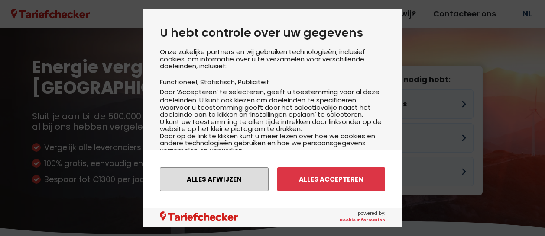
click at [215, 186] on button "Alles afwijzen" at bounding box center [214, 180] width 109 height 24
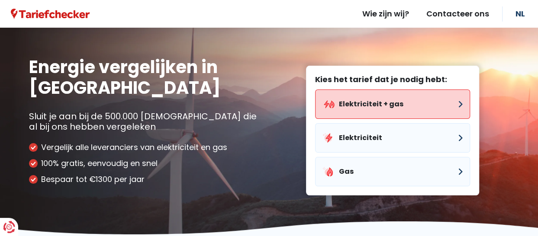
click at [375, 107] on button "Elektriciteit + gas" at bounding box center [392, 104] width 155 height 29
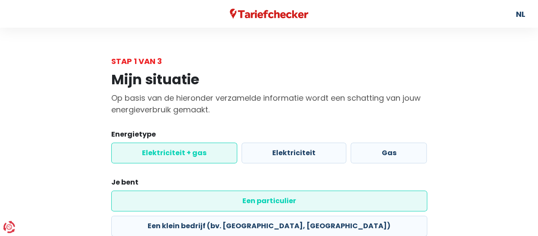
click at [375, 107] on p "Op basis van de hieronder verzamelde informatie wordt een schatting van jouw en…" at bounding box center [269, 103] width 316 height 23
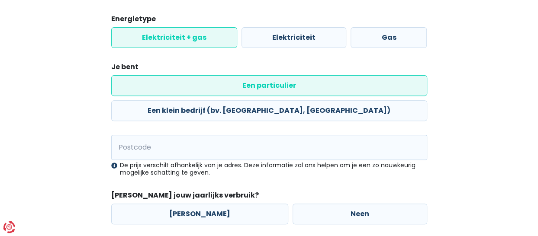
scroll to position [120, 0]
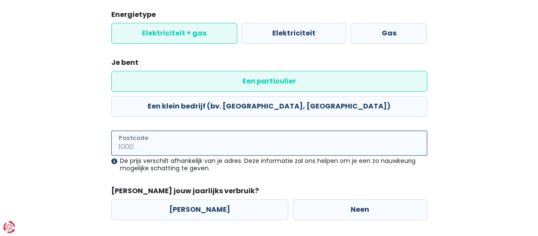
click at [147, 131] on input "Postcode" at bounding box center [269, 143] width 316 height 25
type input "9240"
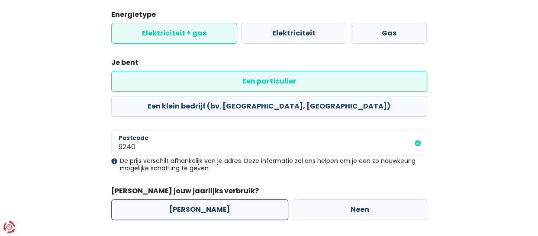
click at [208, 200] on label "[PERSON_NAME]" at bounding box center [199, 210] width 177 height 21
click at [208, 200] on input "[PERSON_NAME]" at bounding box center [199, 210] width 177 height 21
radio input "true"
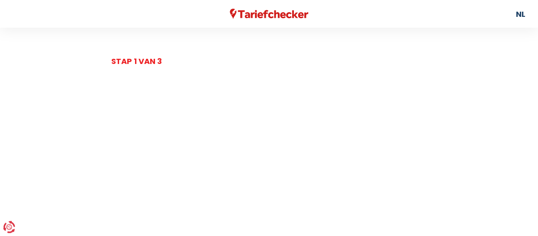
select select
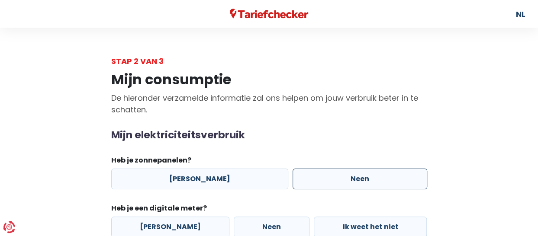
click at [342, 175] on label "Neen" at bounding box center [360, 179] width 135 height 21
click at [342, 175] on input "Neen" at bounding box center [360, 179] width 135 height 21
radio input "true"
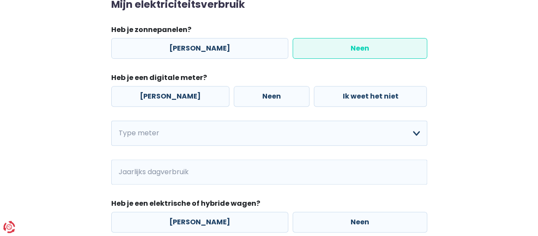
scroll to position [133, 0]
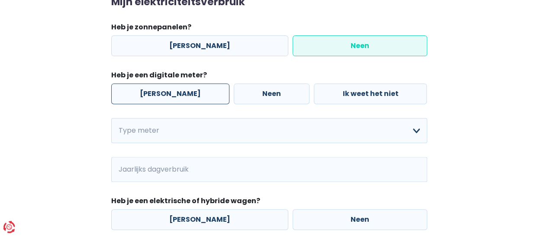
click at [158, 99] on label "[PERSON_NAME]" at bounding box center [170, 94] width 118 height 21
click at [158, 99] on input "[PERSON_NAME]" at bounding box center [170, 94] width 118 height 21
radio input "true"
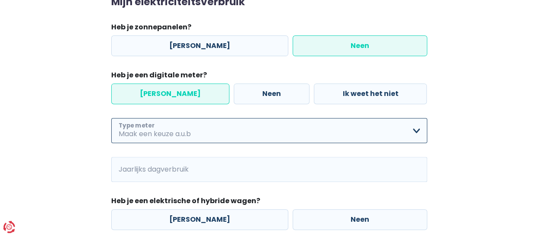
click at [209, 142] on select "Enkelvoudig Tweevoudig Enkelvoudig + uitsluitend nachttarief Tweevoudig + uitsl…" at bounding box center [269, 130] width 316 height 25
select select "day_single_rate"
click at [111, 118] on select "Enkelvoudig Tweevoudig Enkelvoudig + uitsluitend nachttarief Tweevoudig + uitsl…" at bounding box center [269, 130] width 316 height 25
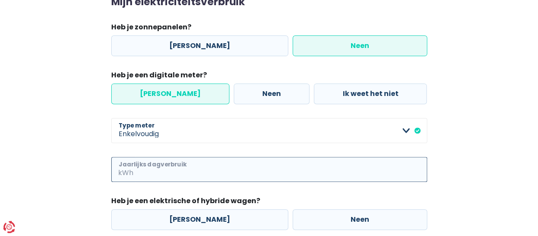
click at [217, 169] on input "Jaarlijks dagverbruik" at bounding box center [281, 169] width 292 height 25
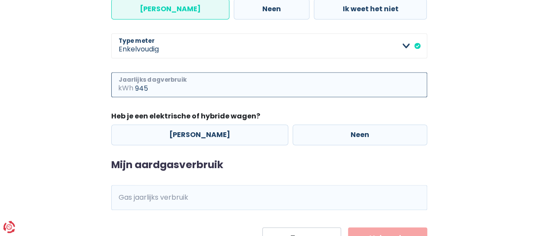
scroll to position [220, 0]
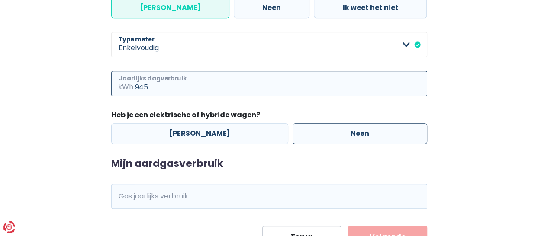
type input "945"
click at [322, 131] on label "Neen" at bounding box center [360, 133] width 135 height 21
click at [322, 131] on input "Neen" at bounding box center [360, 133] width 135 height 21
radio input "true"
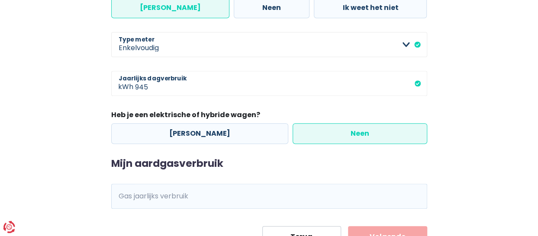
scroll to position [258, 0]
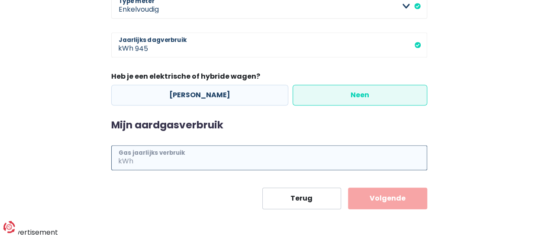
click at [191, 152] on input "Gas jaarlijks verbruik" at bounding box center [281, 158] width 292 height 25
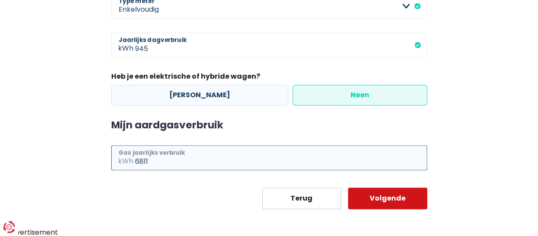
type input "6811"
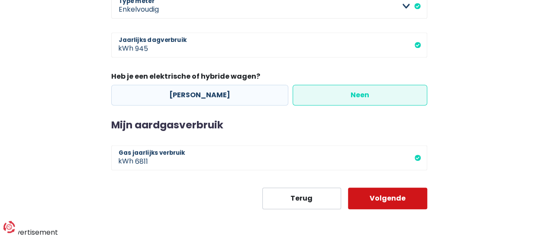
click at [402, 202] on button "Volgende" at bounding box center [387, 199] width 79 height 22
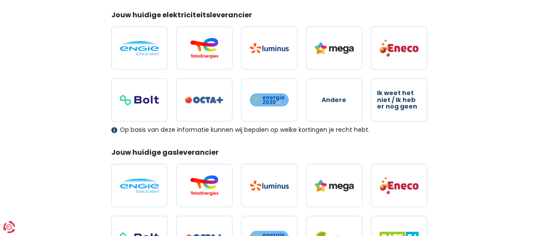
scroll to position [120, 0]
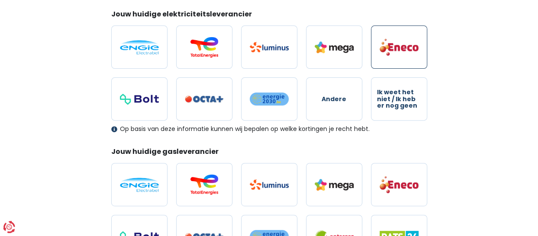
click at [407, 48] on img at bounding box center [399, 47] width 39 height 18
click at [407, 48] on input "radio" at bounding box center [399, 47] width 56 height 43
radio input "true"
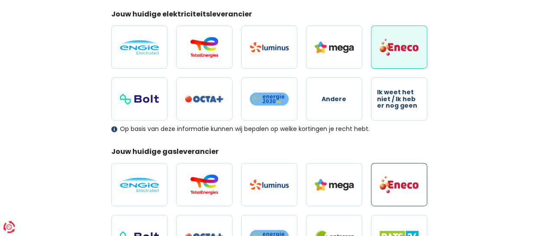
click at [392, 176] on img at bounding box center [399, 185] width 39 height 18
click at [392, 176] on input "radio" at bounding box center [399, 184] width 56 height 43
radio input "true"
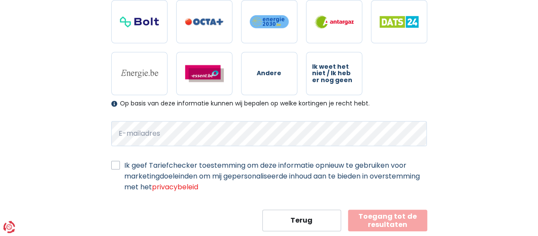
scroll to position [356, 0]
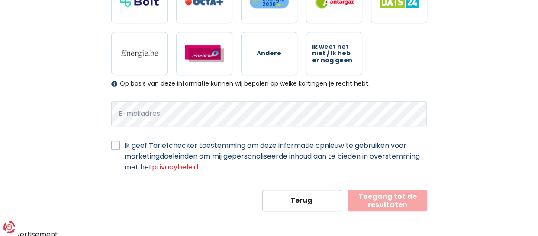
click at [124, 145] on label "Ik geef Tariefchecker toestemming om deze informatie opnieuw te gebruiken voor …" at bounding box center [275, 156] width 303 height 32
click at [111, 145] on input "Ik geef Tariefchecker toestemming om deze informatie opnieuw te gebruiken voor …" at bounding box center [115, 144] width 9 height 9
checkbox input "true"
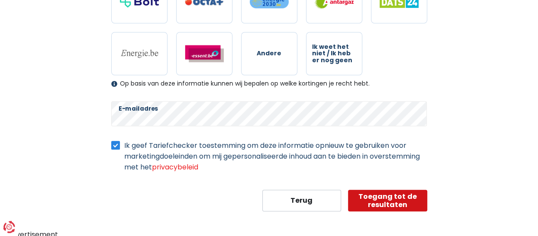
click at [385, 197] on button "Toegang tot de resultaten" at bounding box center [387, 201] width 79 height 22
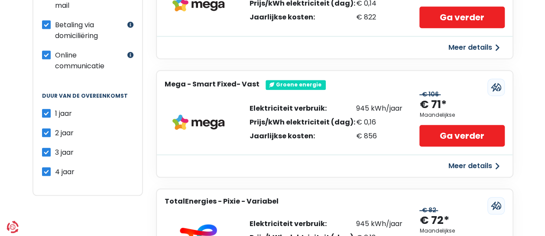
scroll to position [352, 0]
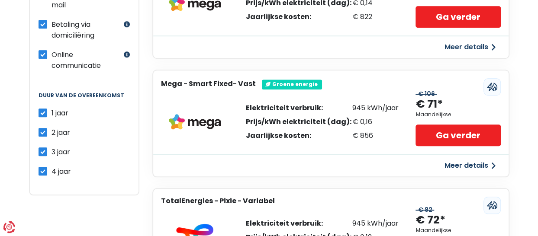
click at [475, 165] on button "Meer details" at bounding box center [470, 166] width 61 height 16
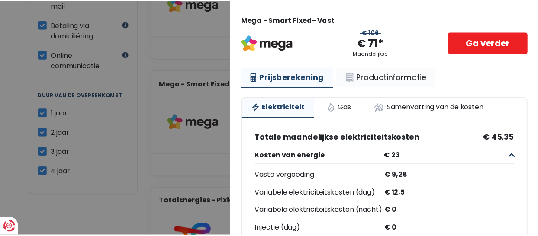
scroll to position [0, 0]
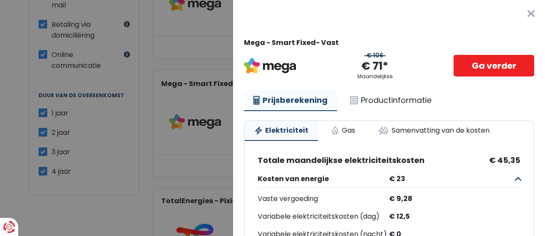
click at [521, 17] on button "×" at bounding box center [531, 14] width 28 height 28
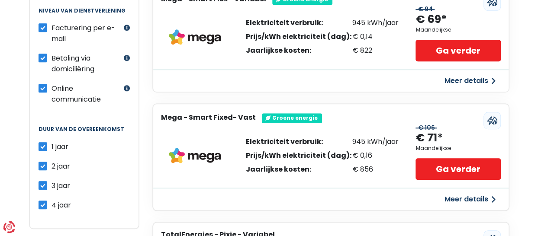
scroll to position [311, 0]
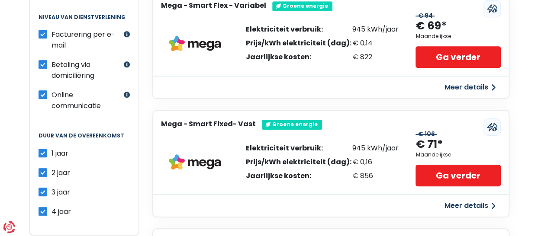
click at [229, 203] on div "Meer details" at bounding box center [331, 205] width 356 height 23
click at [189, 161] on img at bounding box center [195, 163] width 52 height 16
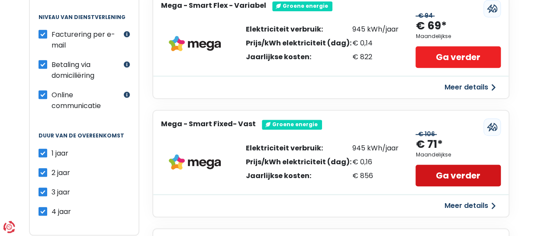
click at [473, 180] on link "Ga verder" at bounding box center [458, 176] width 85 height 22
